Goal: Task Accomplishment & Management: Complete application form

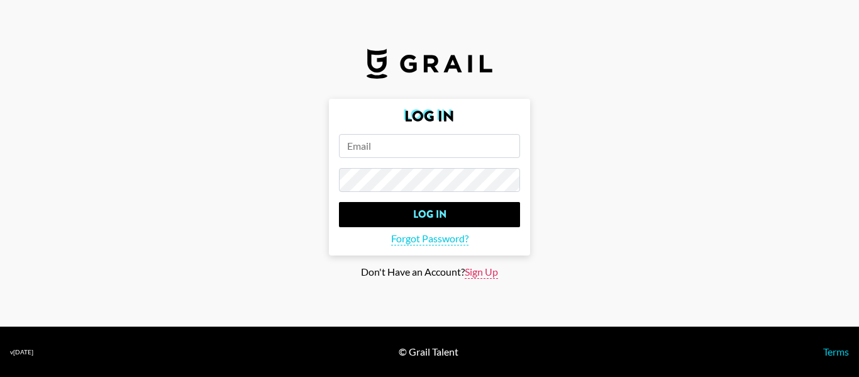
click at [470, 277] on span "Sign Up" at bounding box center [481, 271] width 33 height 13
type input "Sign Up"
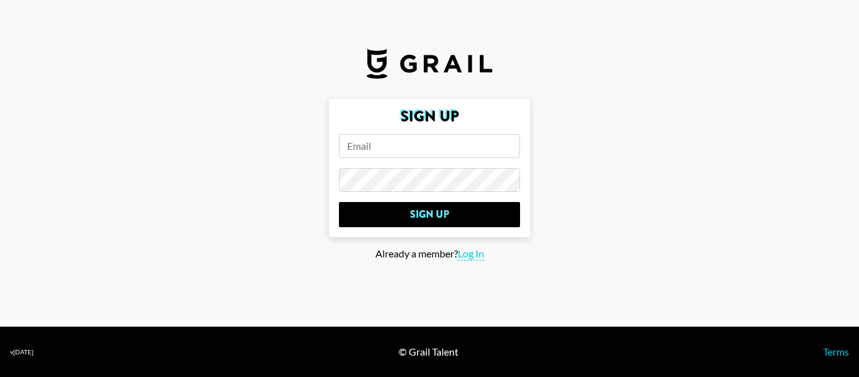
click at [398, 152] on input "email" at bounding box center [429, 146] width 181 height 24
type input "[EMAIL_ADDRESS][DOMAIN_NAME]"
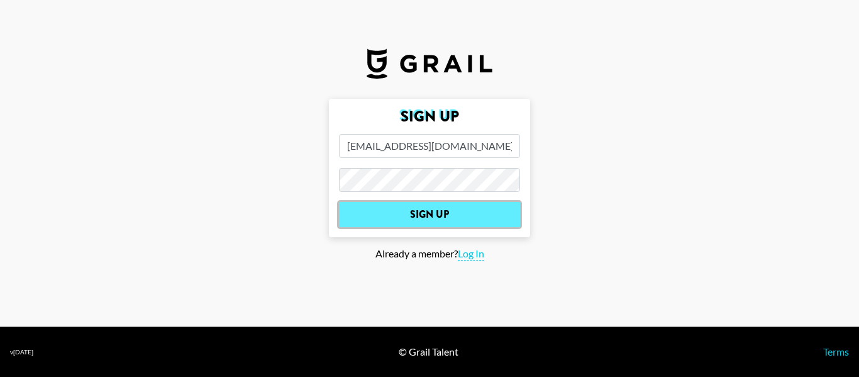
click at [431, 213] on input "Sign Up" at bounding box center [429, 214] width 181 height 25
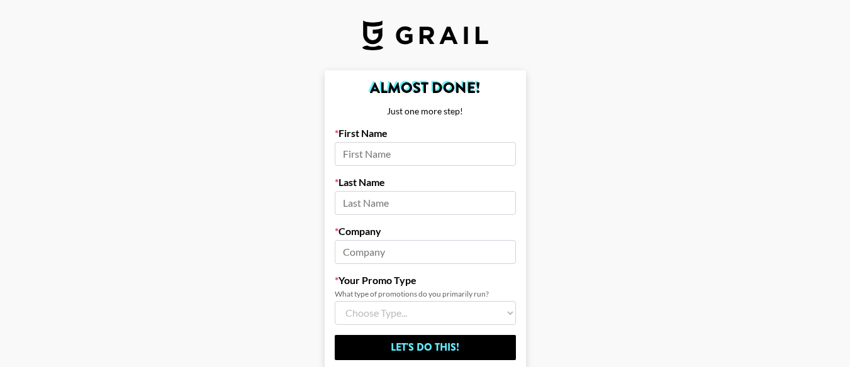
click at [367, 150] on input at bounding box center [425, 154] width 181 height 24
type input "Jeanre"
click at [419, 209] on input at bounding box center [425, 203] width 181 height 24
type input "du Preez"
click at [365, 253] on input at bounding box center [425, 252] width 181 height 24
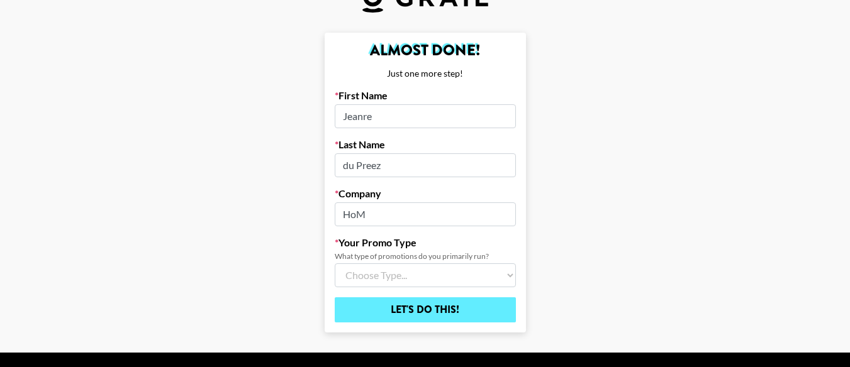
scroll to position [74, 0]
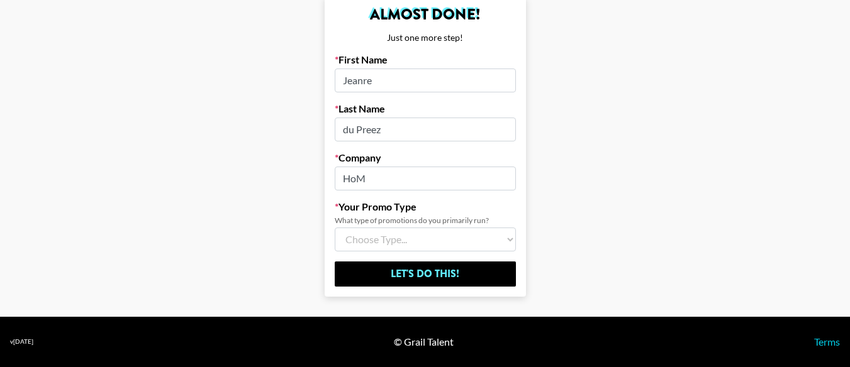
type input "HoM"
click at [511, 240] on select "Choose Type... Song Promos Brand Promos Both (I work at an Agency)" at bounding box center [425, 240] width 181 height 24
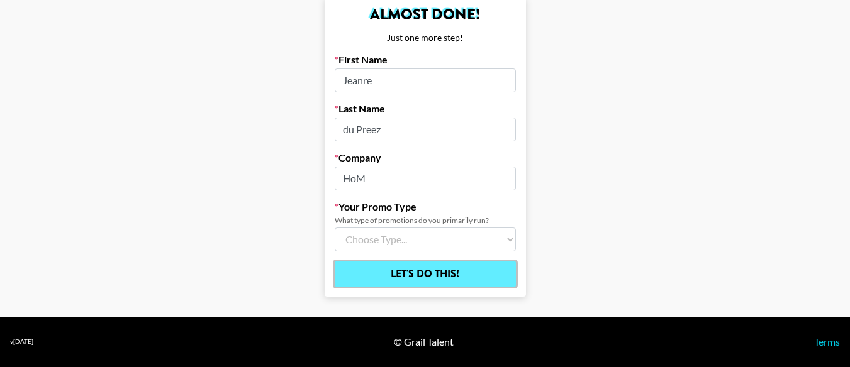
click at [460, 269] on input "Let's Do This!" at bounding box center [425, 274] width 181 height 25
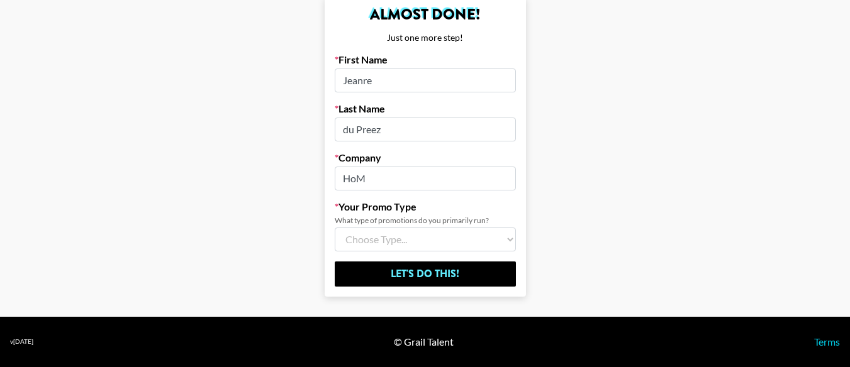
click at [513, 236] on select "Choose Type... Song Promos Brand Promos Both (I work at an Agency)" at bounding box center [425, 240] width 181 height 24
select select "Brand"
click at [339, 228] on select "Choose Type... Song Promos Brand Promos Both (I work at an Agency)" at bounding box center [425, 240] width 181 height 24
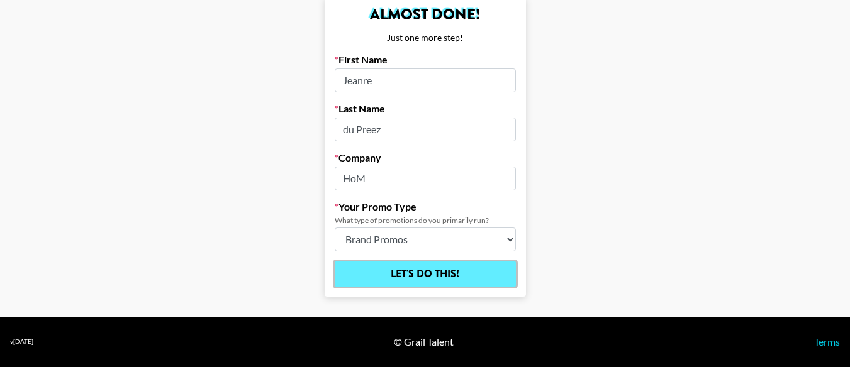
click at [458, 272] on input "Let's Do This!" at bounding box center [425, 274] width 181 height 25
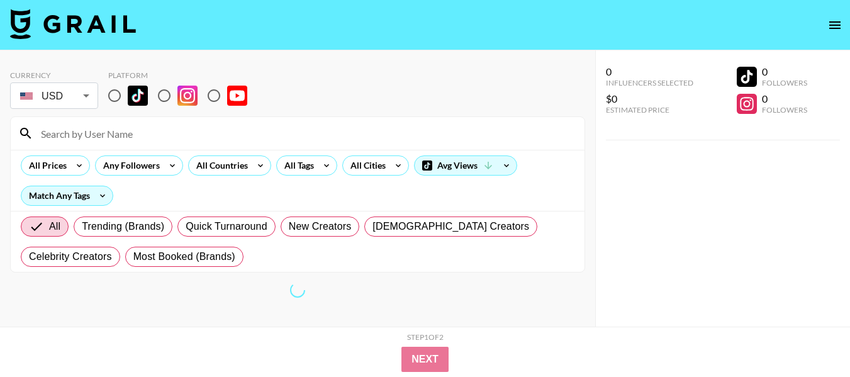
click at [116, 90] on input "radio" at bounding box center [114, 95] width 26 height 26
radio input "true"
click at [114, 92] on input "radio" at bounding box center [114, 95] width 26 height 26
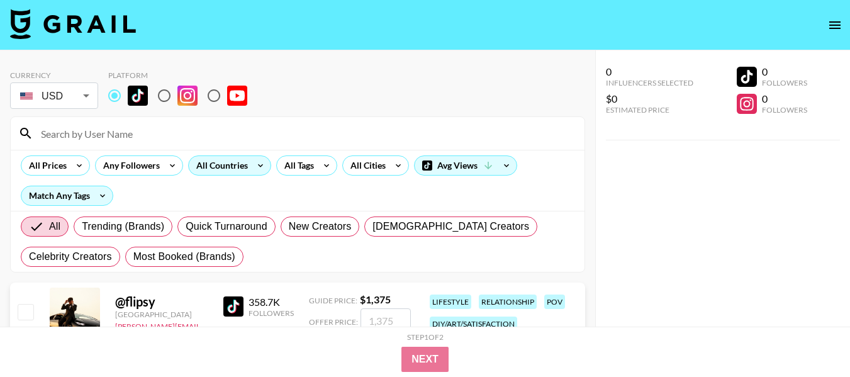
click at [256, 162] on icon at bounding box center [260, 165] width 20 height 19
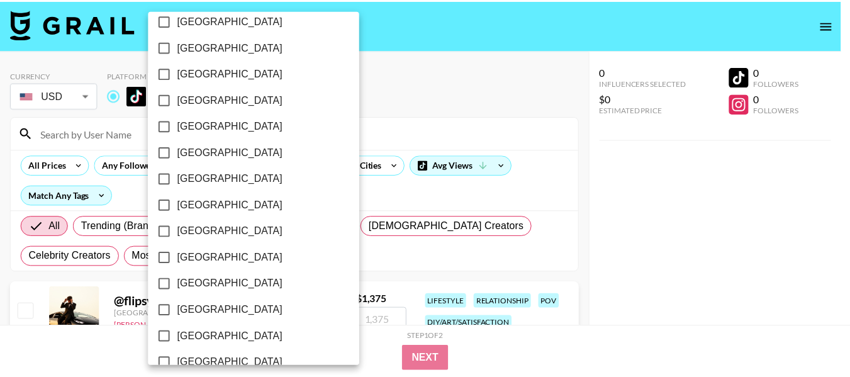
scroll to position [1090, 0]
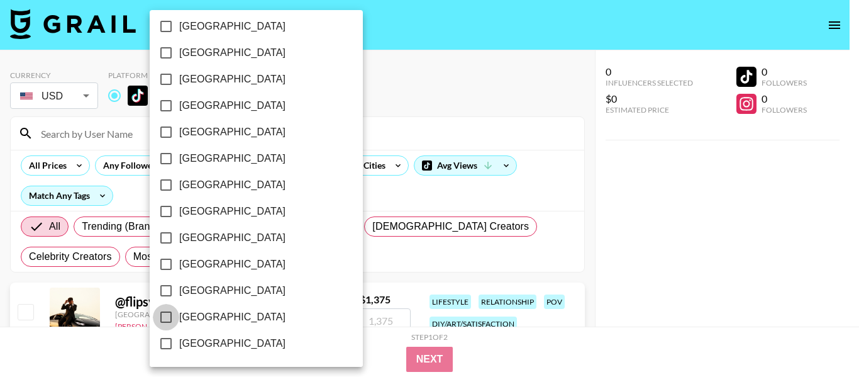
click at [165, 320] on input "[GEOGRAPHIC_DATA]" at bounding box center [166, 317] width 26 height 26
checkbox input "true"
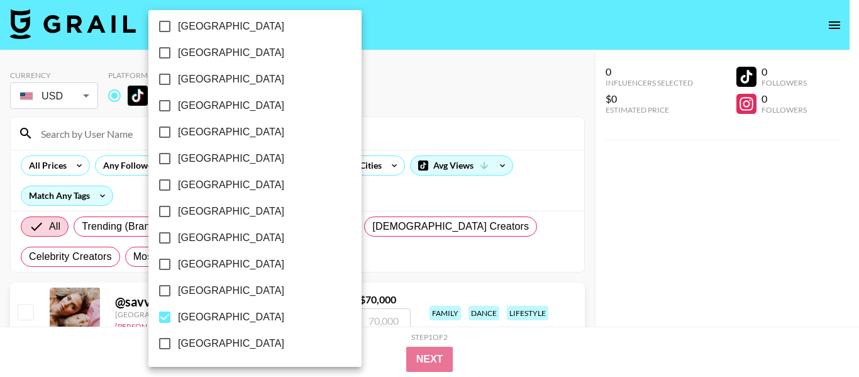
click at [385, 139] on div at bounding box center [429, 188] width 859 height 377
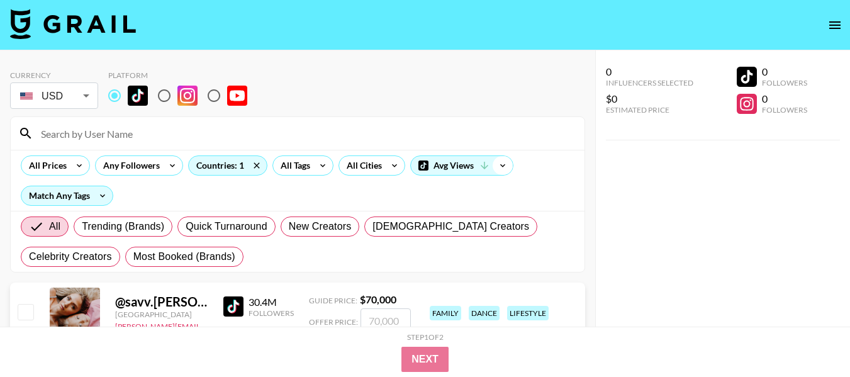
click at [503, 168] on icon at bounding box center [502, 165] width 20 height 19
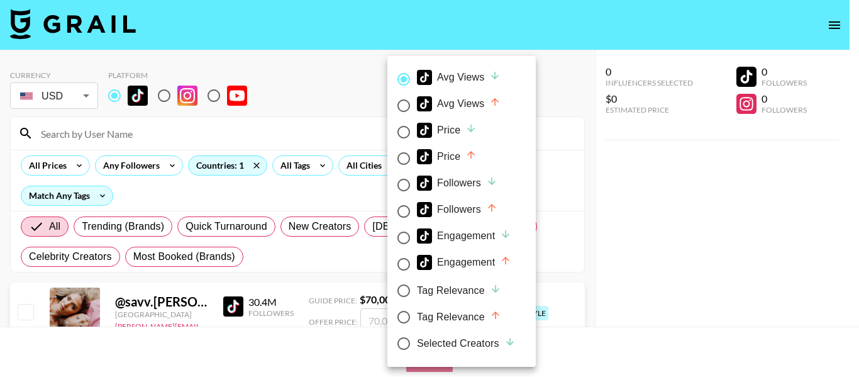
click at [351, 107] on div at bounding box center [429, 188] width 859 height 377
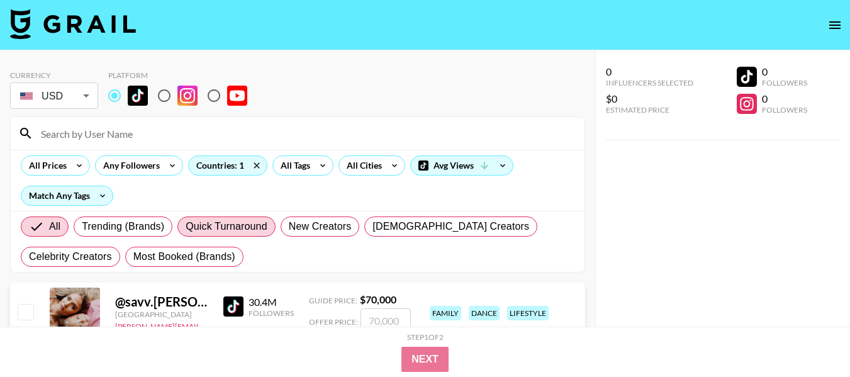
scroll to position [63, 0]
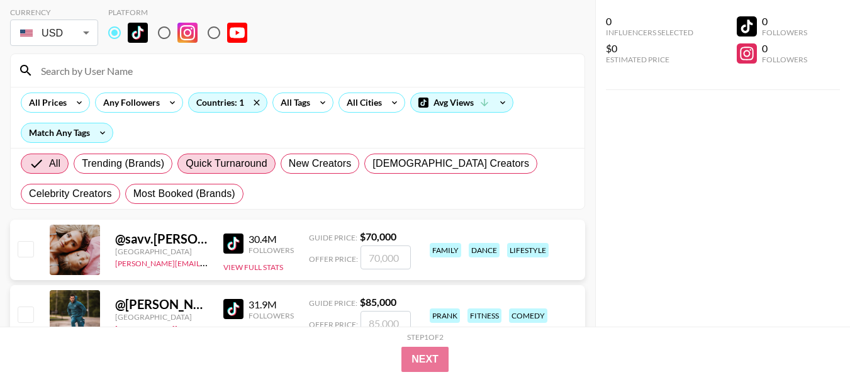
click at [229, 165] on span "Quick Turnaround" at bounding box center [227, 163] width 82 height 15
click at [186, 164] on input "Quick Turnaround" at bounding box center [186, 164] width 0 height 0
radio input "true"
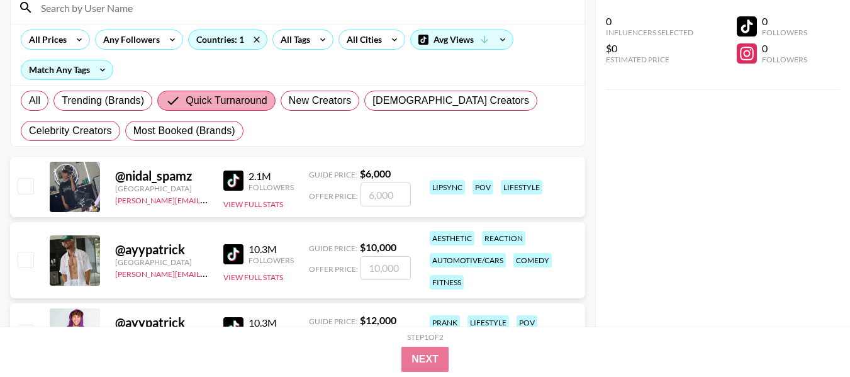
scroll to position [189, 0]
